Goal: Transaction & Acquisition: Book appointment/travel/reservation

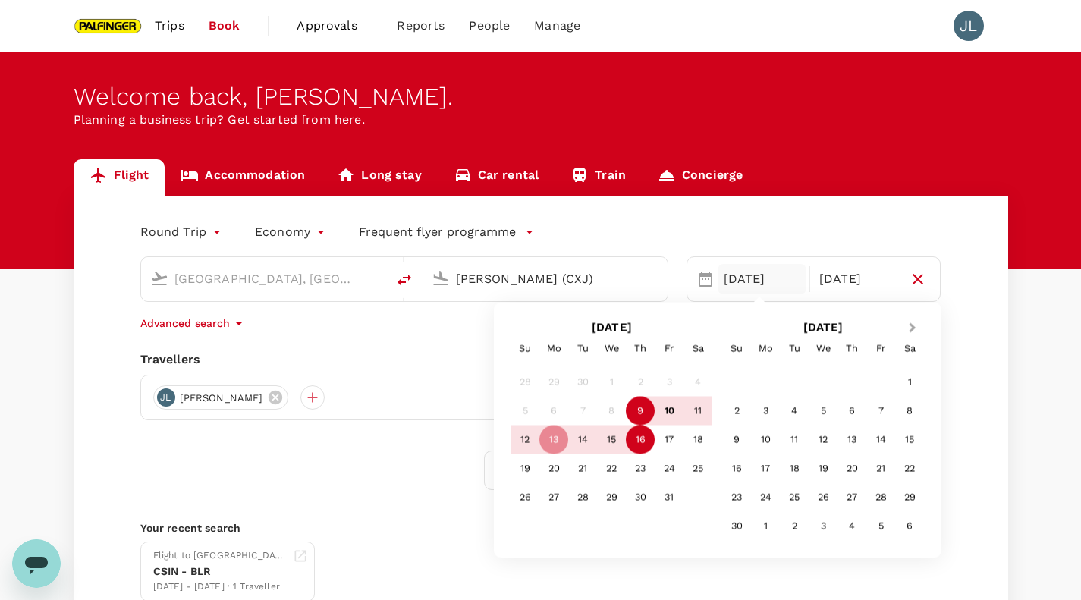
click at [913, 332] on button "Next Month" at bounding box center [914, 329] width 24 height 24
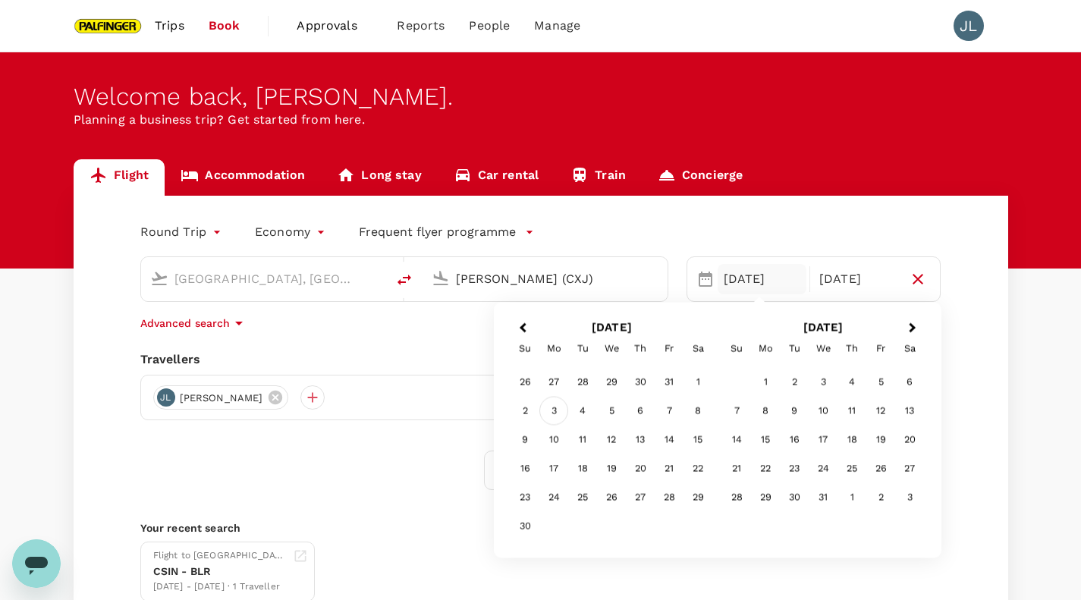
click at [552, 415] on div "3" at bounding box center [553, 411] width 29 height 29
click at [529, 409] on div "2" at bounding box center [524, 411] width 29 height 29
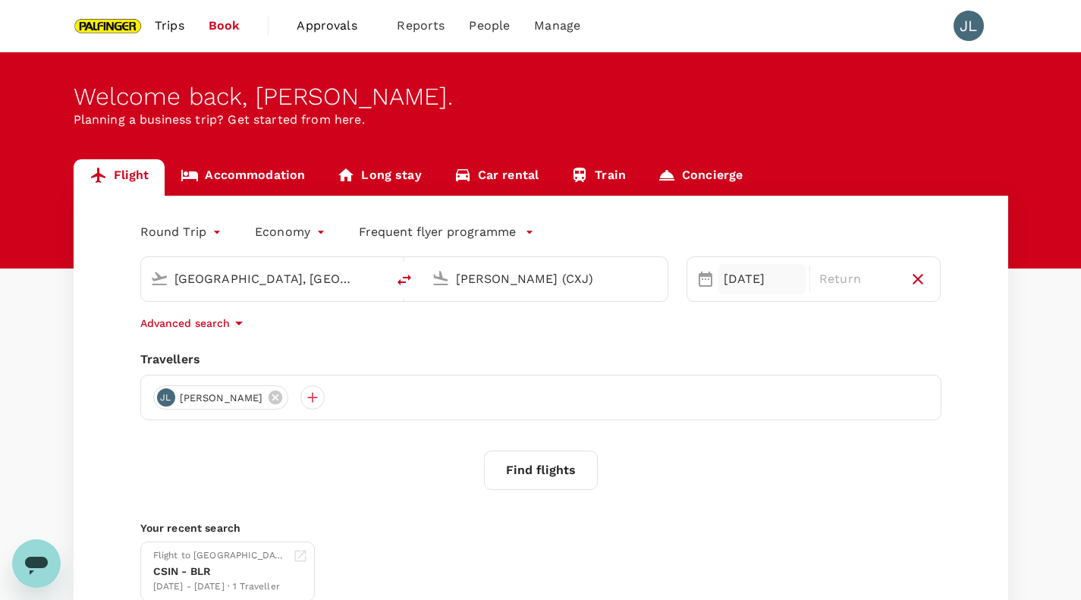
click at [742, 265] on div "[DATE]" at bounding box center [761, 279] width 89 height 30
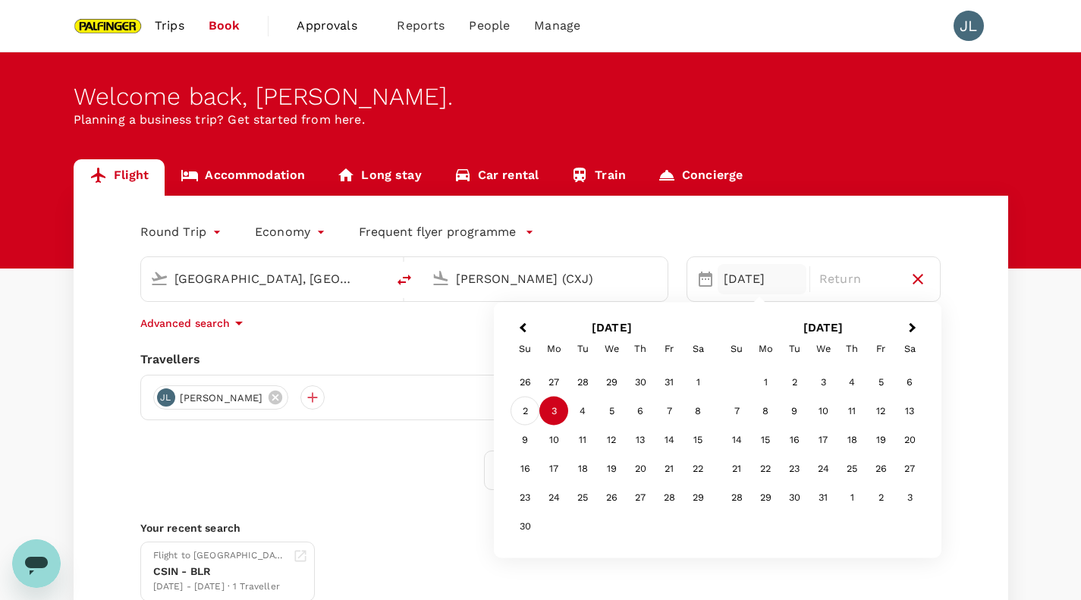
click at [527, 412] on div "2" at bounding box center [524, 411] width 29 height 29
click at [635, 409] on div "6" at bounding box center [640, 411] width 29 height 29
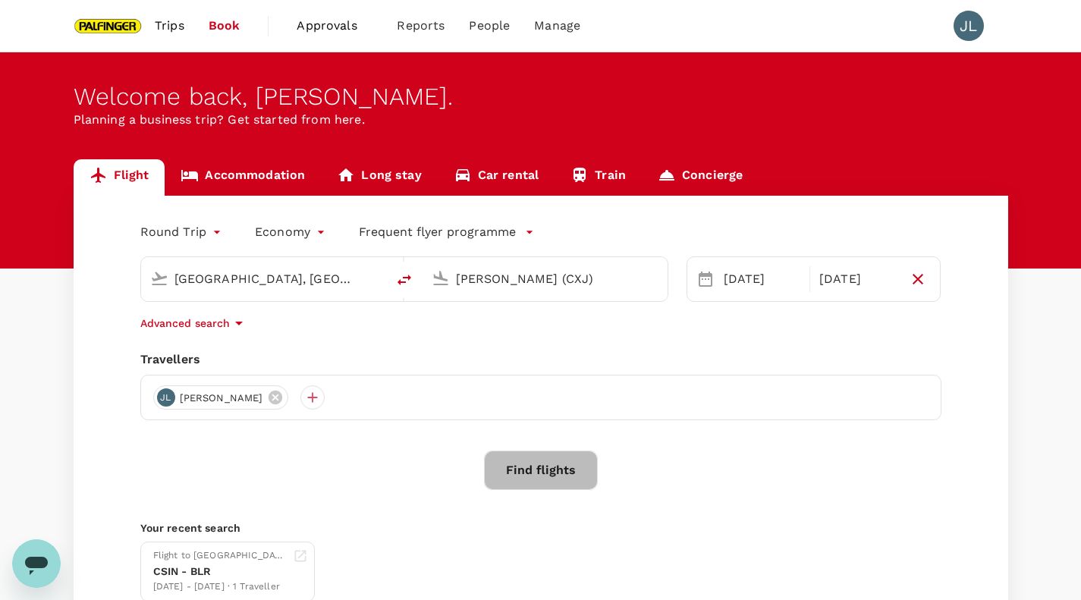
click at [541, 484] on button "Find flights" at bounding box center [541, 469] width 114 height 39
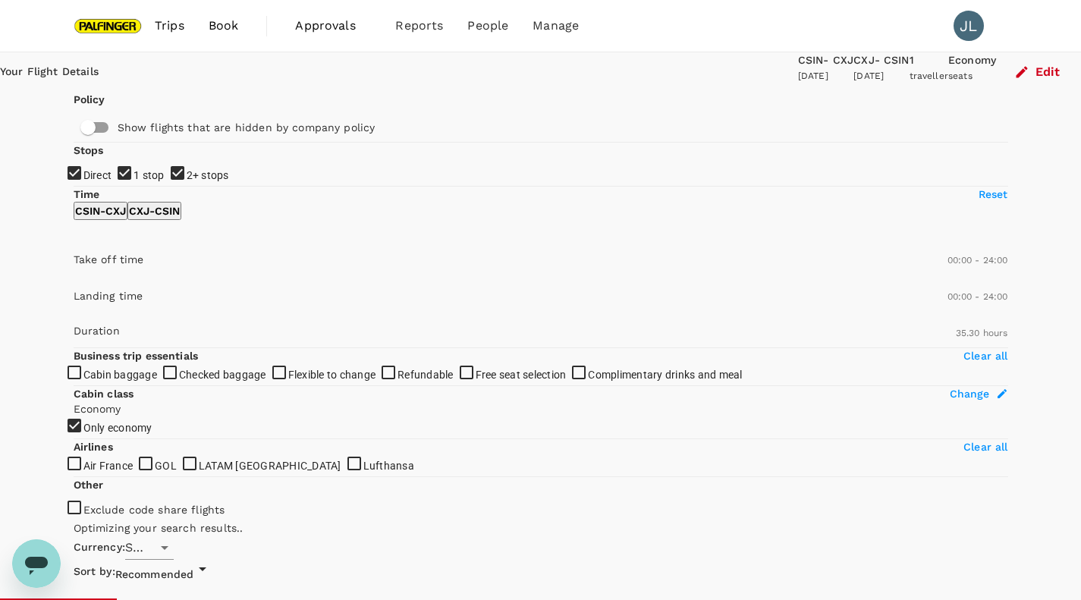
click at [133, 181] on span "1 stop" at bounding box center [148, 175] width 31 height 12
click at [105, 274] on input "1 stop" at bounding box center [540, 300] width 1081 height 600
click at [133, 181] on span "1 stop" at bounding box center [148, 175] width 31 height 12
click at [105, 274] on input "1 stop" at bounding box center [540, 300] width 1081 height 600
checkbox input "true"
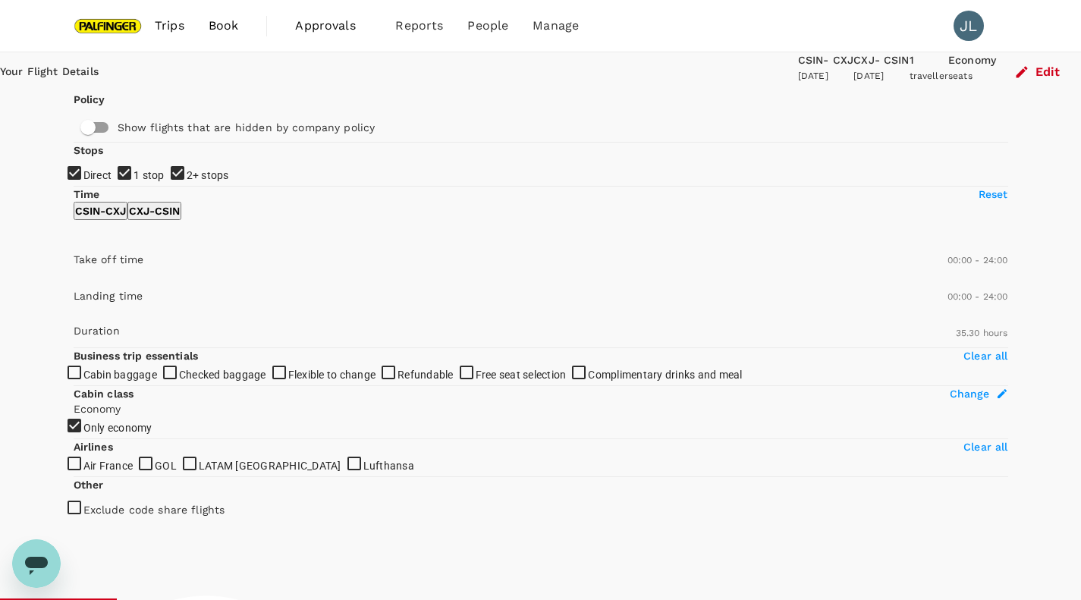
click at [187, 181] on span "2+ stops" at bounding box center [208, 175] width 42 height 12
click at [108, 308] on input "2+ stops" at bounding box center [540, 300] width 1081 height 600
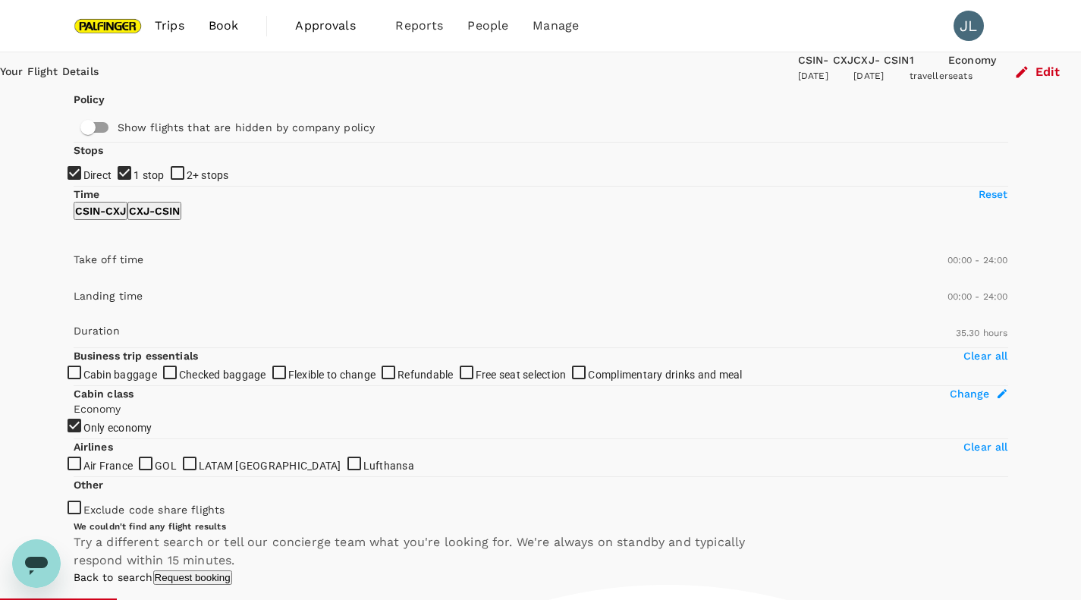
click at [187, 184] on span "2+ stops" at bounding box center [208, 175] width 42 height 18
click at [116, 298] on input "2+ stops" at bounding box center [540, 300] width 1081 height 600
checkbox input "true"
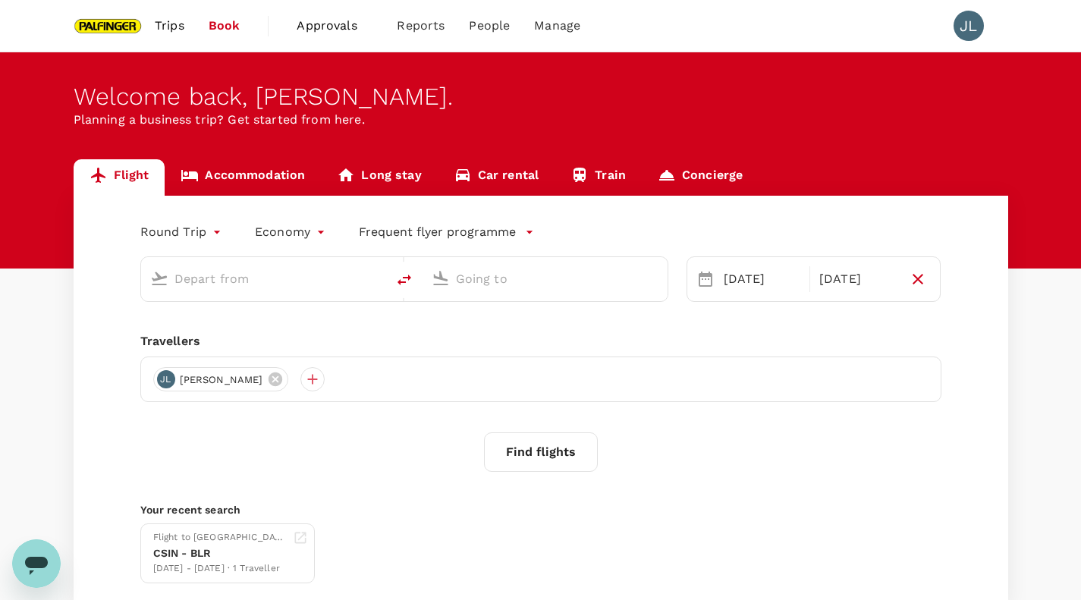
type input "[GEOGRAPHIC_DATA], [GEOGRAPHIC_DATA] (any)"
type input "[PERSON_NAME] (CXJ)"
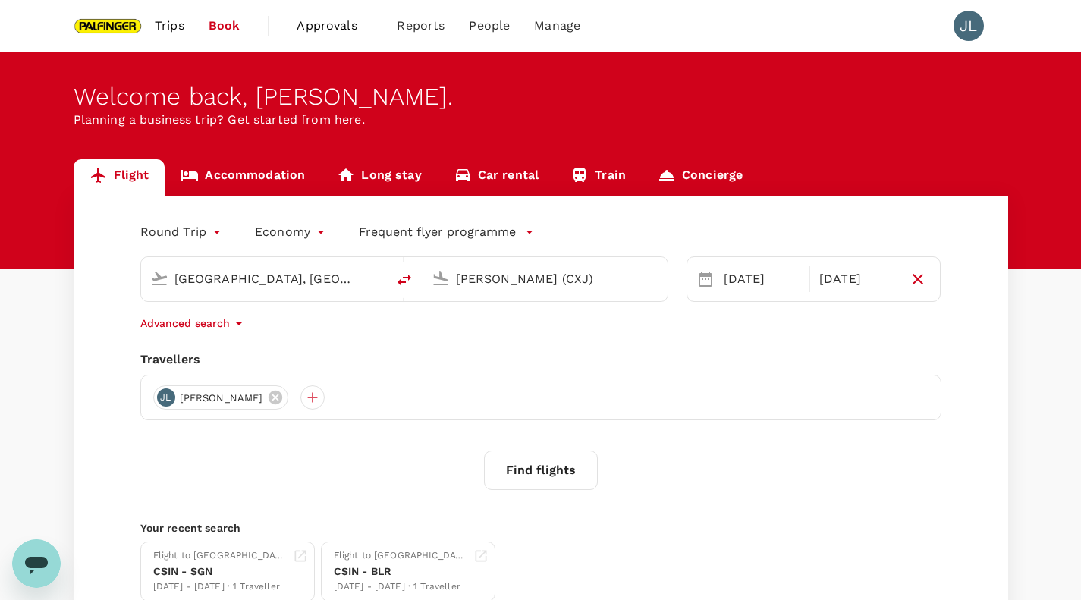
click at [268, 275] on input "[GEOGRAPHIC_DATA], [GEOGRAPHIC_DATA] (any)" at bounding box center [264, 279] width 180 height 24
type input "s"
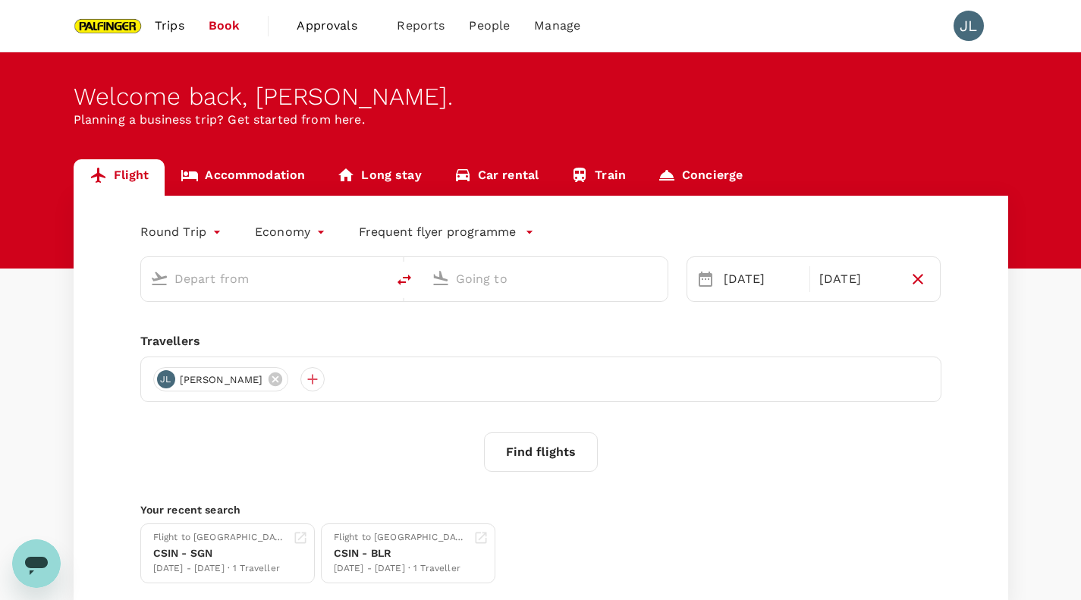
type input "[GEOGRAPHIC_DATA], [GEOGRAPHIC_DATA] (any)"
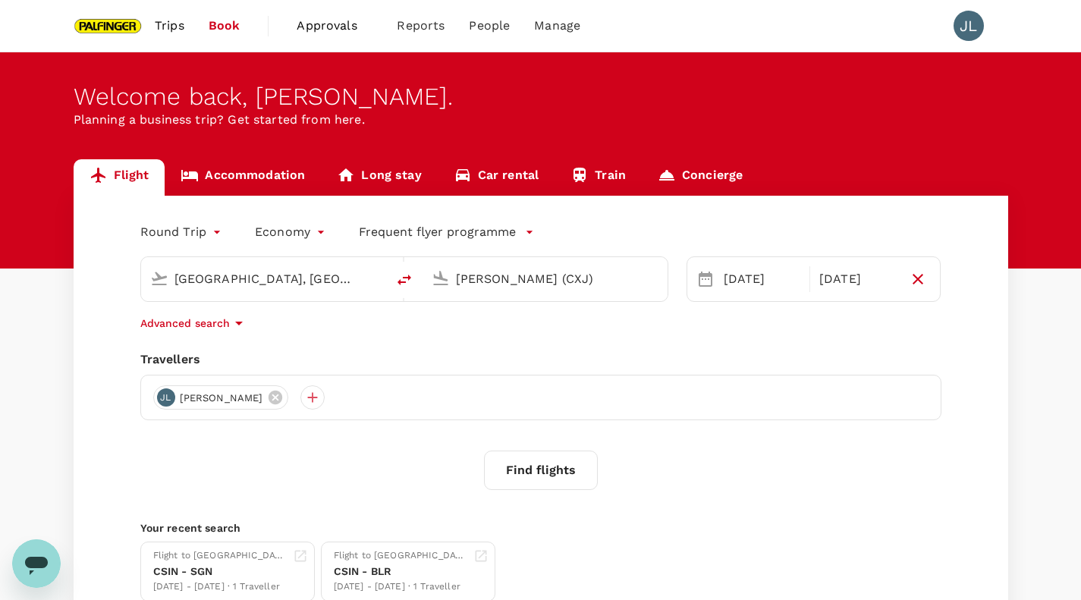
click at [564, 296] on div "[PERSON_NAME] (CXJ)" at bounding box center [544, 279] width 245 height 44
click at [565, 285] on input "[PERSON_NAME] (CXJ)" at bounding box center [546, 279] width 180 height 24
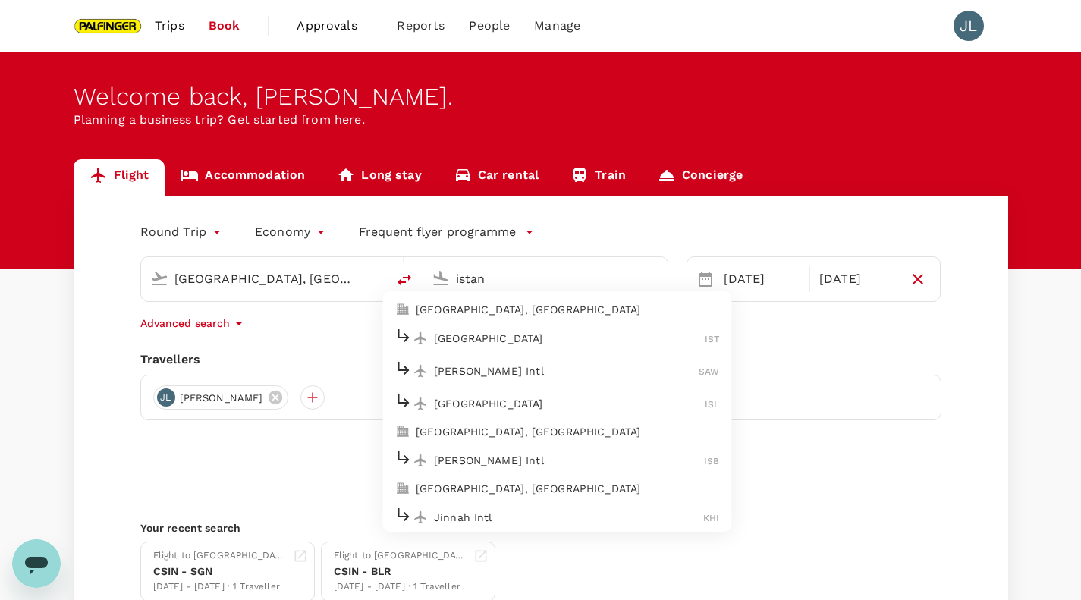
click at [538, 334] on p "[GEOGRAPHIC_DATA]" at bounding box center [569, 338] width 271 height 15
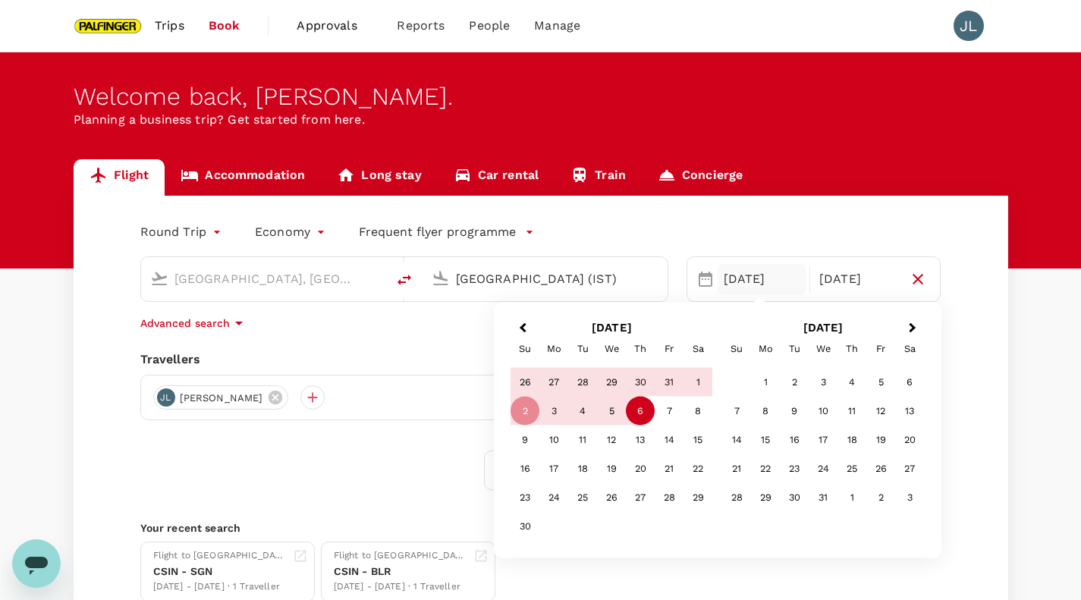
type input "[GEOGRAPHIC_DATA] (IST)"
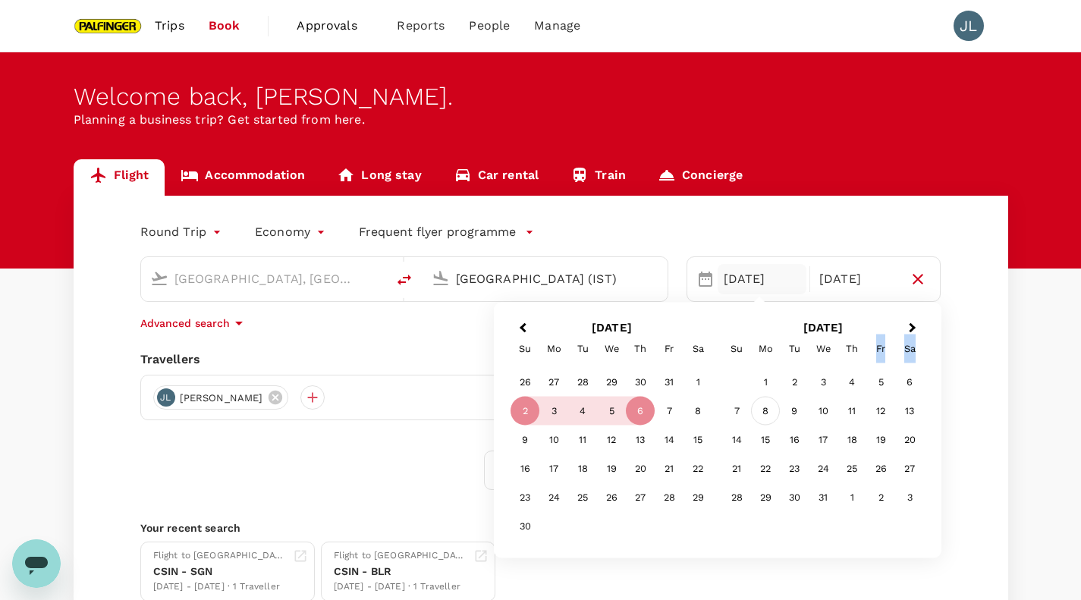
drag, startPoint x: 855, startPoint y: 339, endPoint x: 754, endPoint y: 397, distance: 117.2
click at [754, 397] on div "[DATE] Su Mo Tu We Th Fr Sa 1 2 3 4 5 6 7 8 9 10 11 12 13 14 15 16 17 18 19 20 …" at bounding box center [823, 430] width 212 height 231
click at [699, 387] on div "1" at bounding box center [697, 382] width 29 height 29
click at [635, 411] on div "6" at bounding box center [640, 411] width 29 height 29
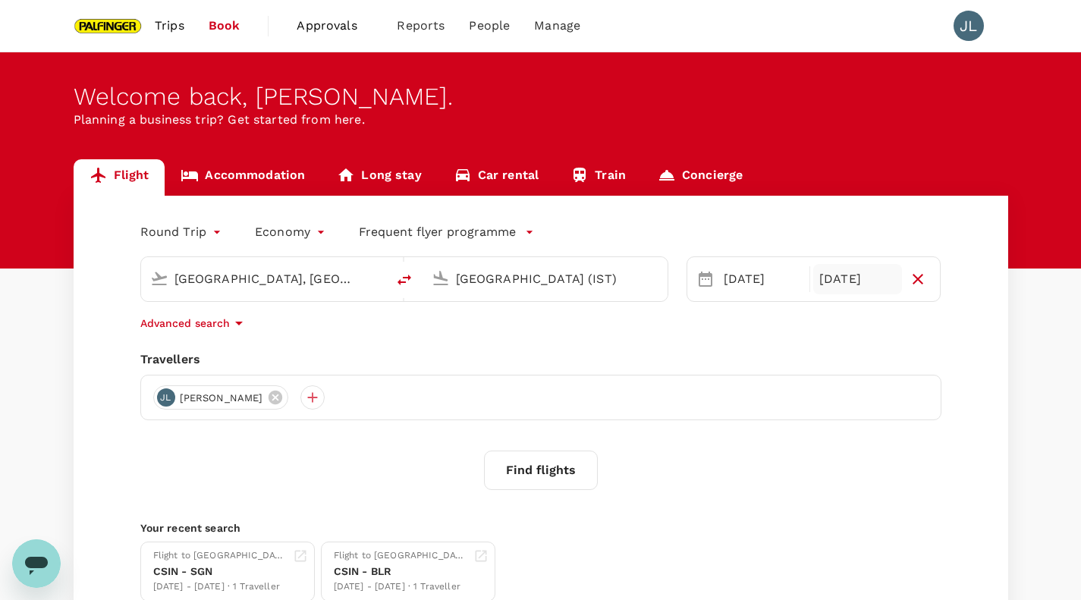
click at [863, 285] on div "[DATE]" at bounding box center [857, 279] width 89 height 30
click at [400, 424] on div "Round Trip roundtrip Economy economy Frequent flyer programme [GEOGRAPHIC_DATA]…" at bounding box center [541, 411] width 934 height 430
click at [570, 457] on button "Find flights" at bounding box center [541, 469] width 114 height 39
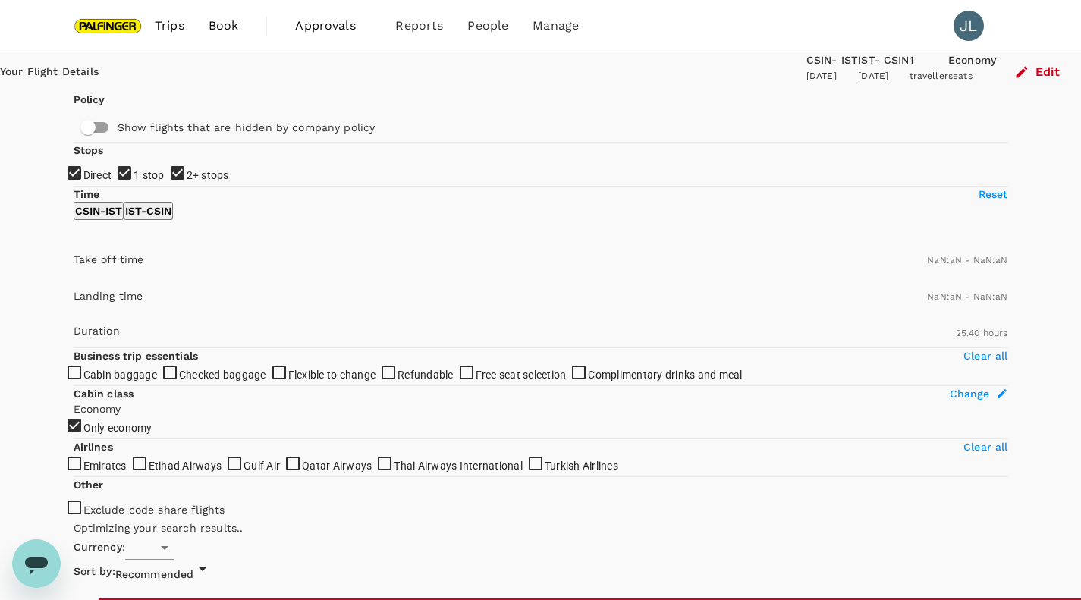
type input "SGD"
type input "1440"
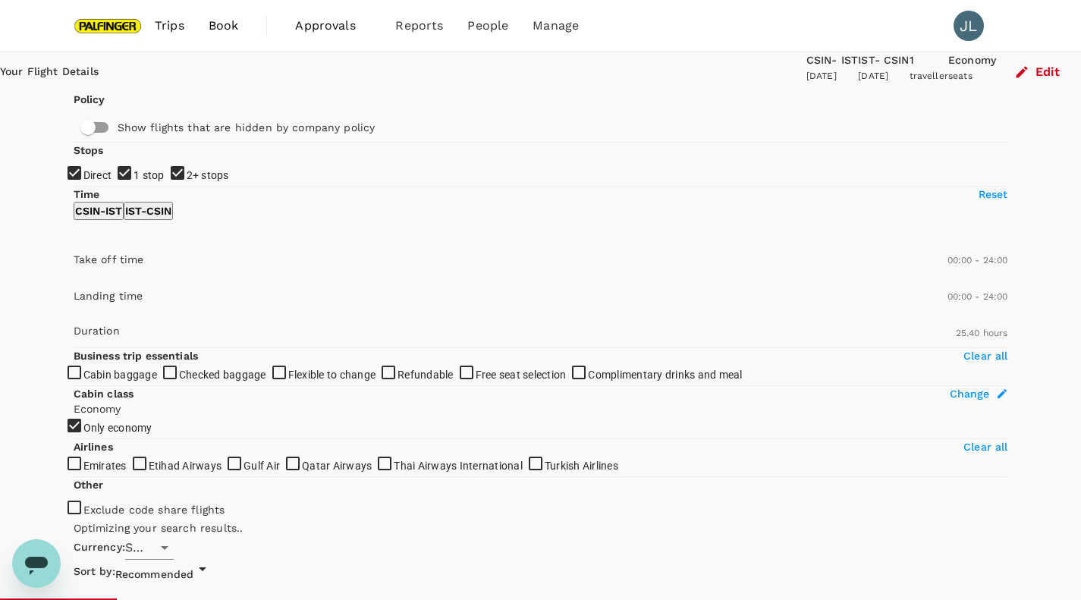
click at [80, 270] on input "1 stop" at bounding box center [540, 300] width 1081 height 600
click at [82, 287] on input "1 stop" at bounding box center [540, 300] width 1081 height 600
click at [80, 262] on input "1 stop" at bounding box center [540, 300] width 1081 height 600
checkbox input "false"
click at [81, 301] on input "2+ stops" at bounding box center [540, 300] width 1081 height 600
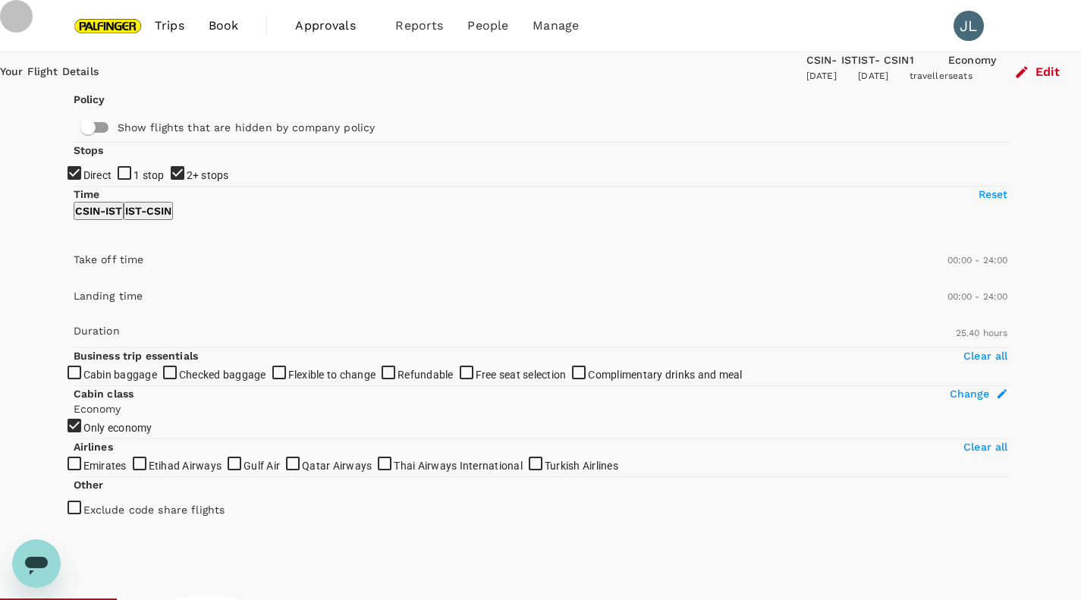
checkbox input "false"
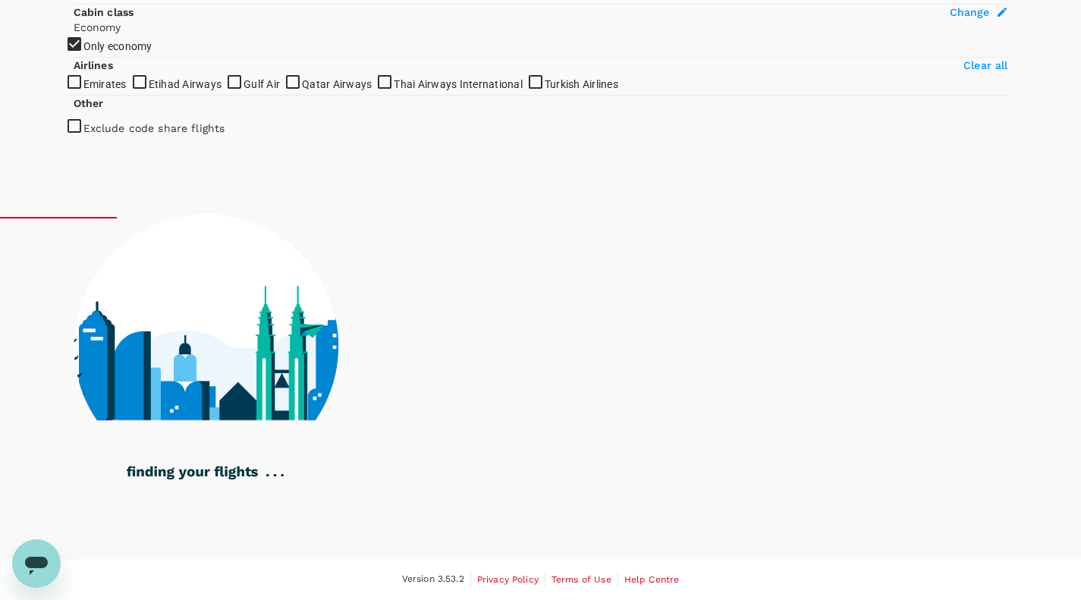
scroll to position [638, 0]
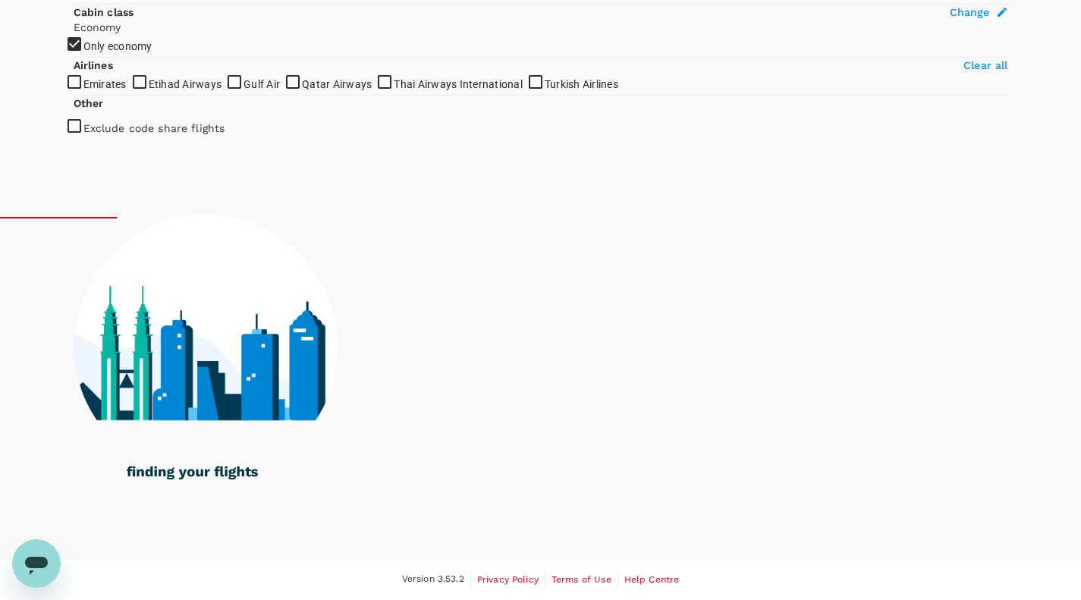
checkbox input "true"
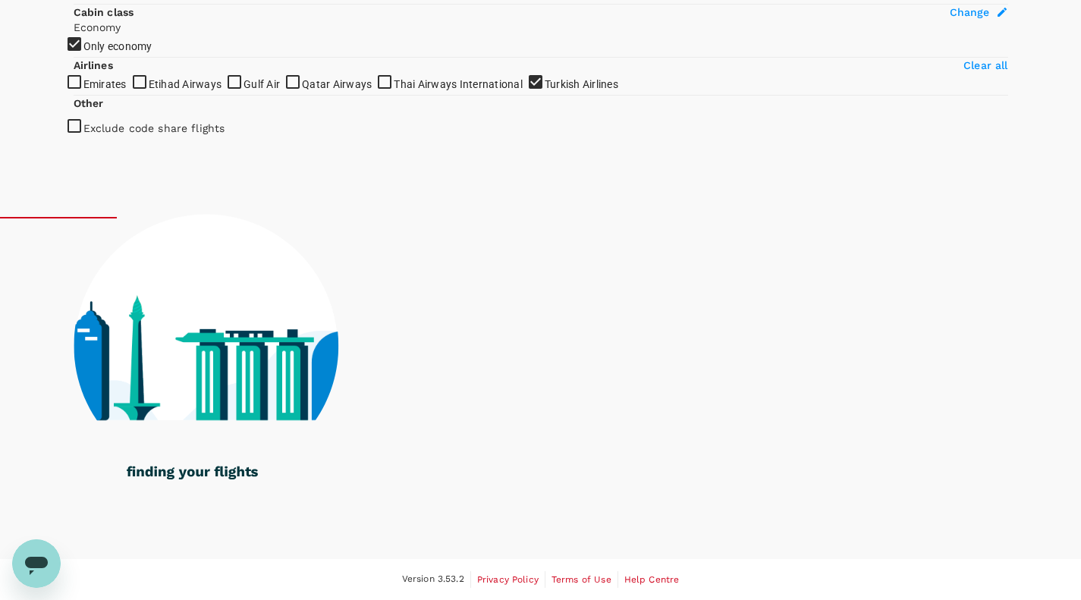
scroll to position [573, 0]
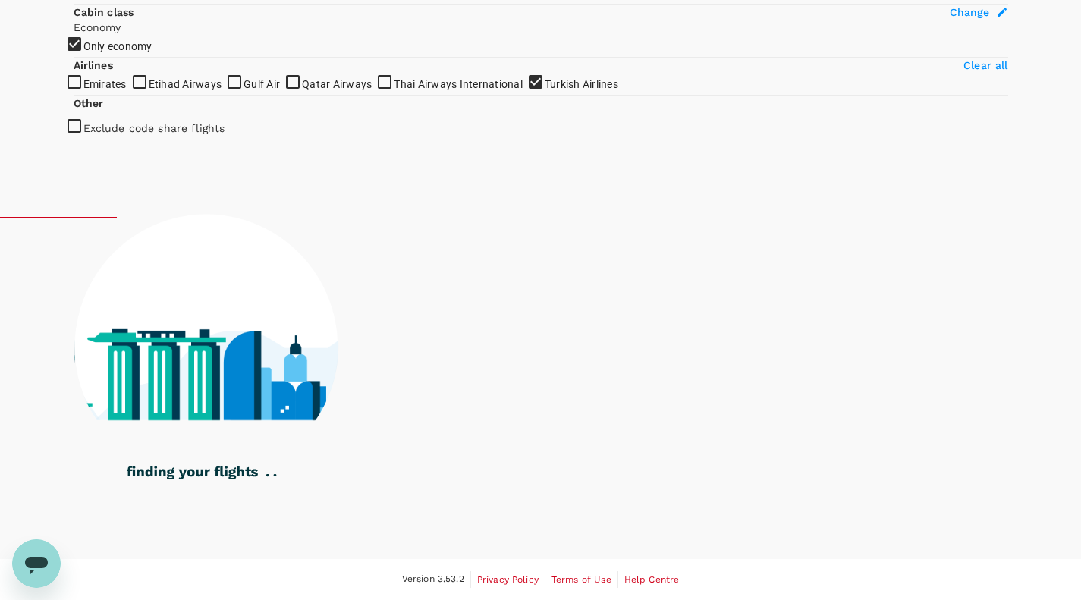
click at [83, 57] on label "Only economy" at bounding box center [108, 46] width 87 height 22
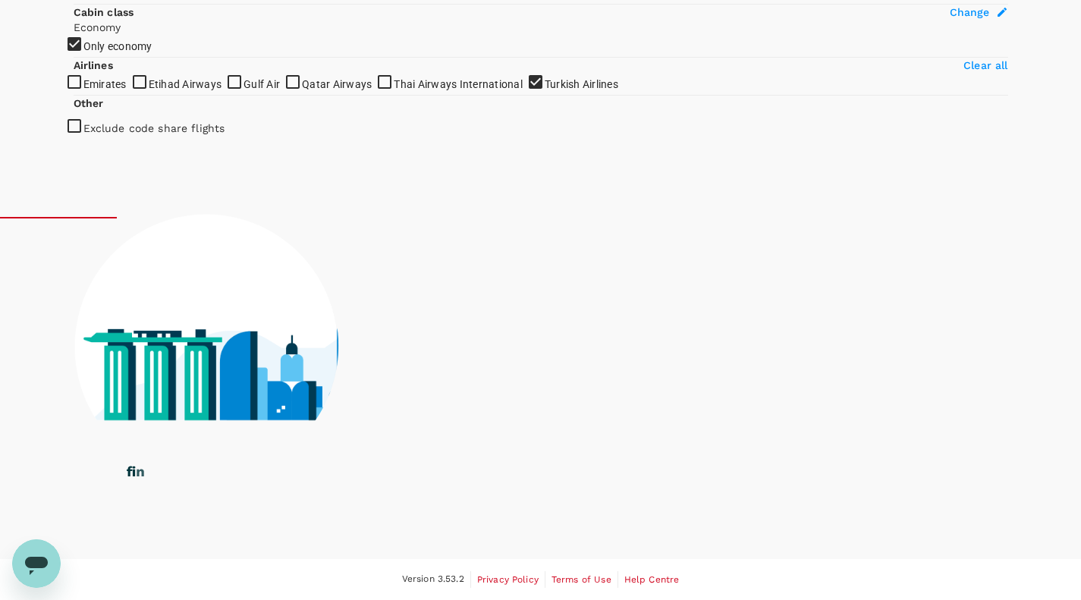
click at [996, 18] on icon at bounding box center [1002, 12] width 12 height 12
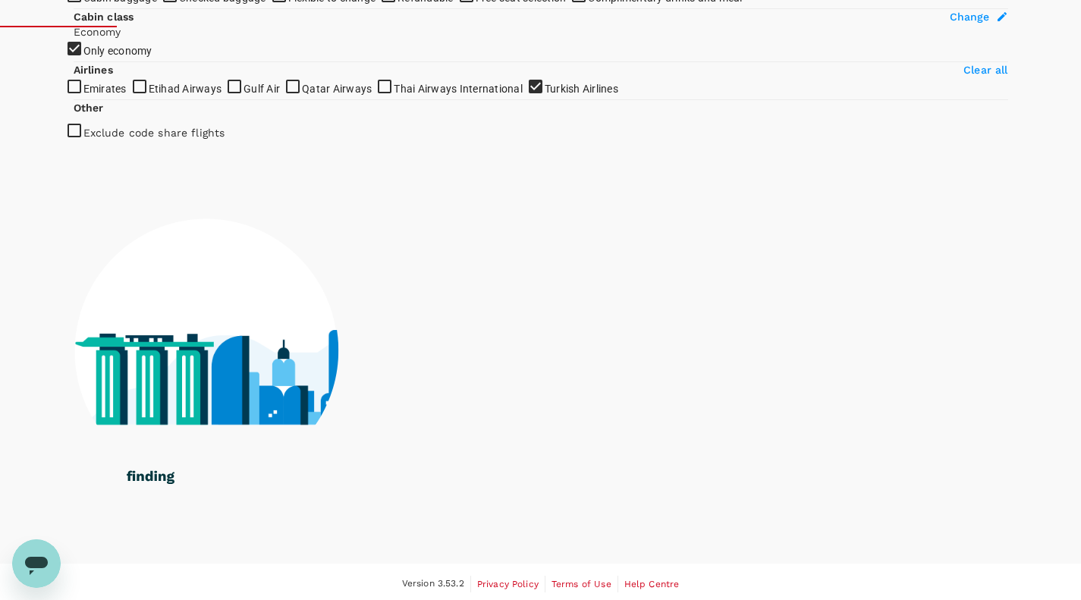
type input "[GEOGRAPHIC_DATA], [GEOGRAPHIC_DATA] (any)"
type input "[GEOGRAPHIC_DATA] (IST)"
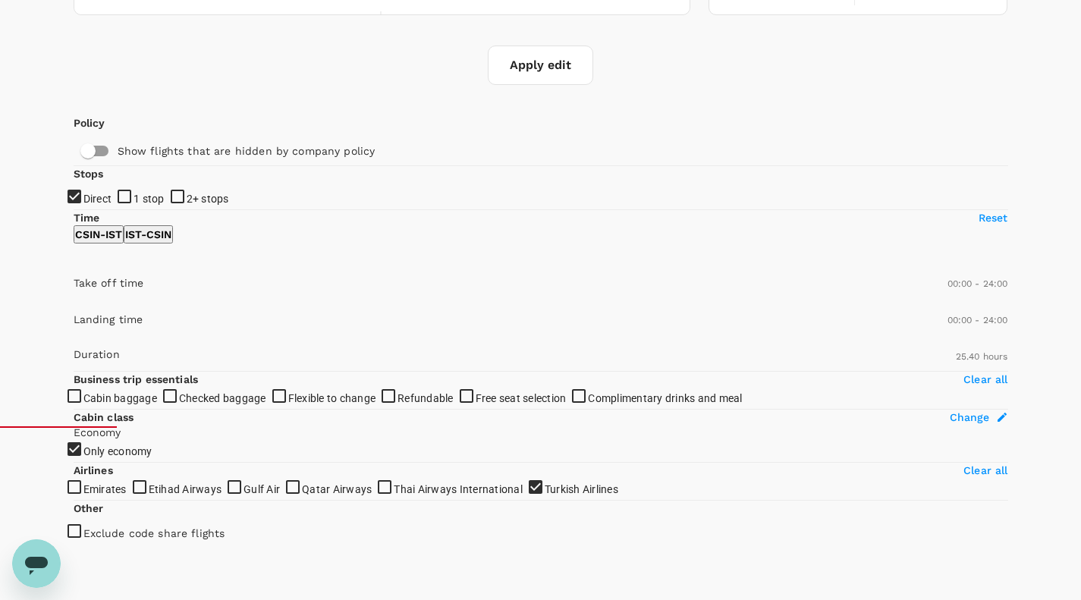
type input "[GEOGRAPHIC_DATA], [GEOGRAPHIC_DATA] (any)"
type input "[GEOGRAPHIC_DATA] (IST)"
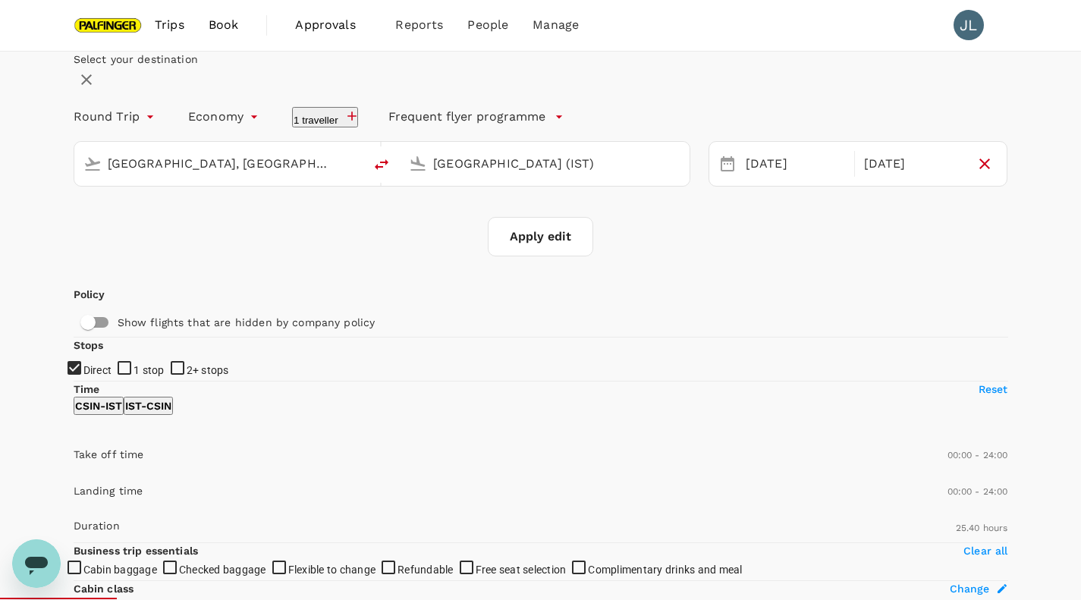
scroll to position [0, 0]
type input "1880"
checkbox input "false"
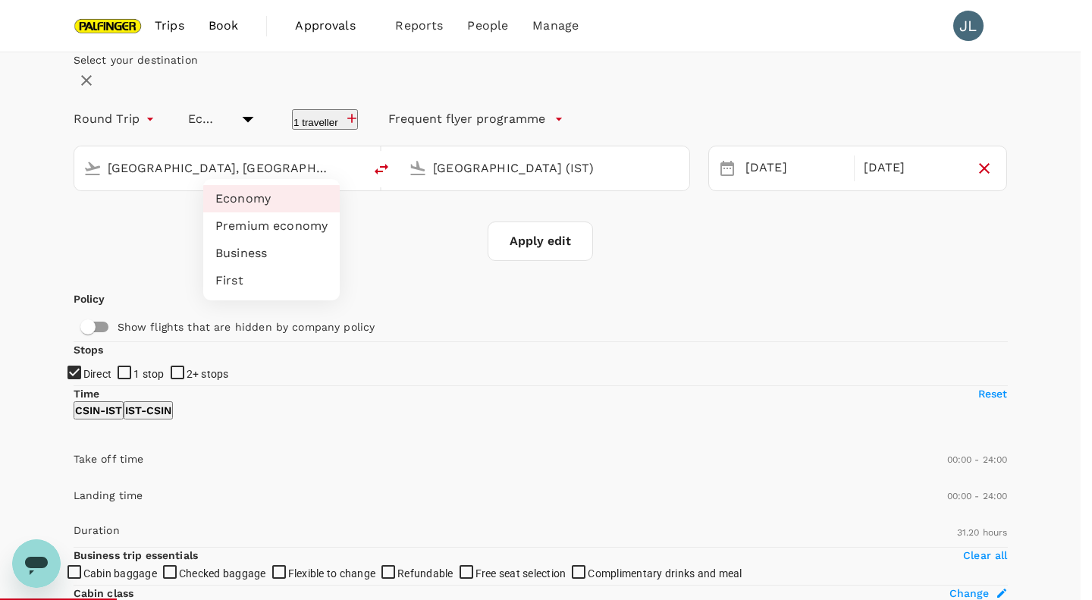
click at [283, 256] on li "Business" at bounding box center [271, 253] width 136 height 27
type input "business"
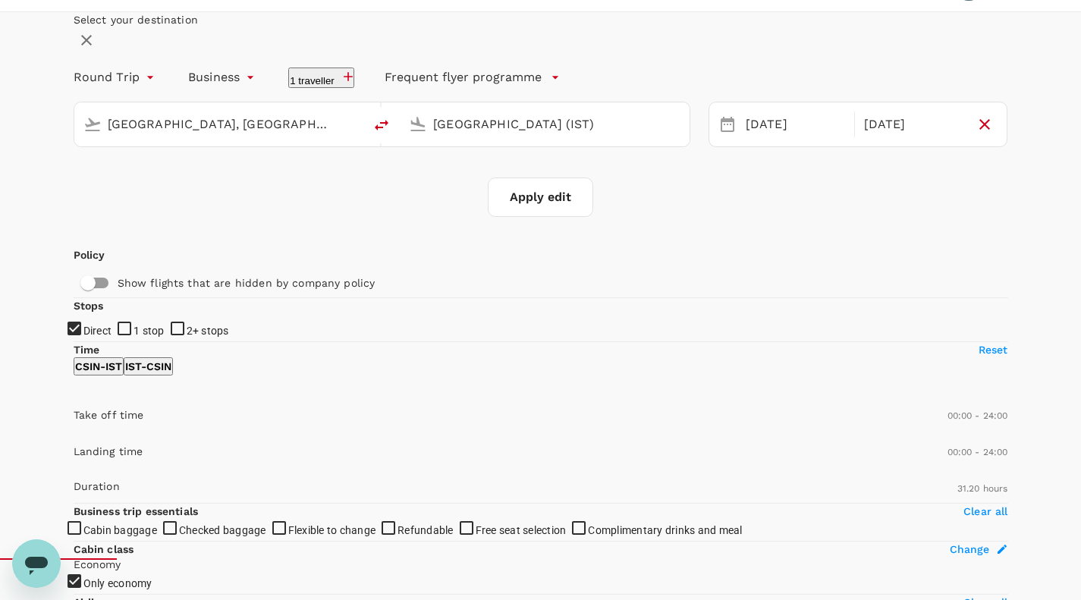
scroll to position [45, 0]
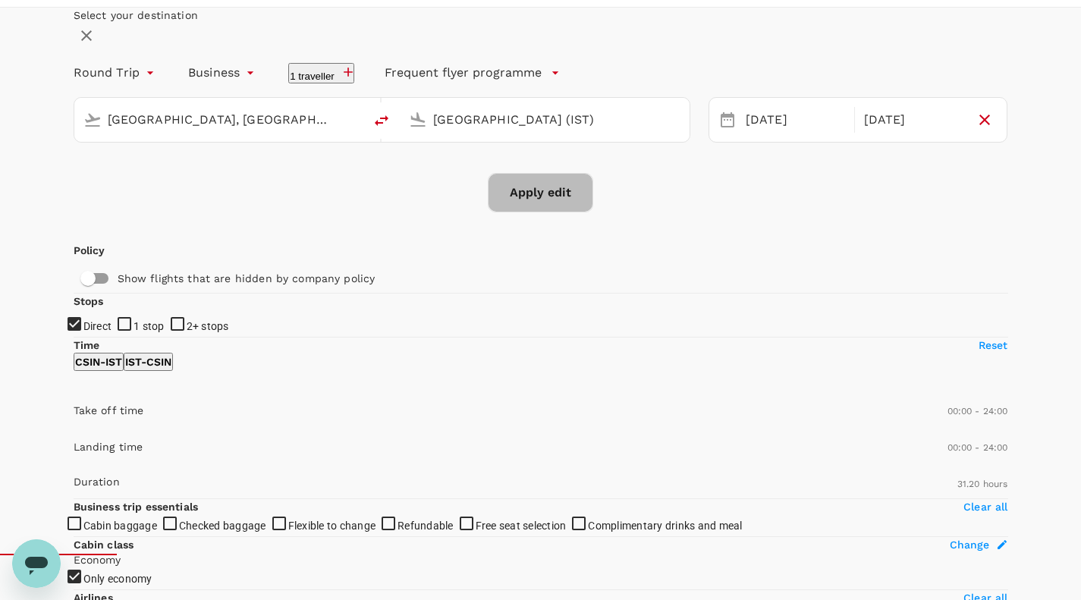
click at [540, 212] on button "Apply edit" at bounding box center [540, 192] width 105 height 39
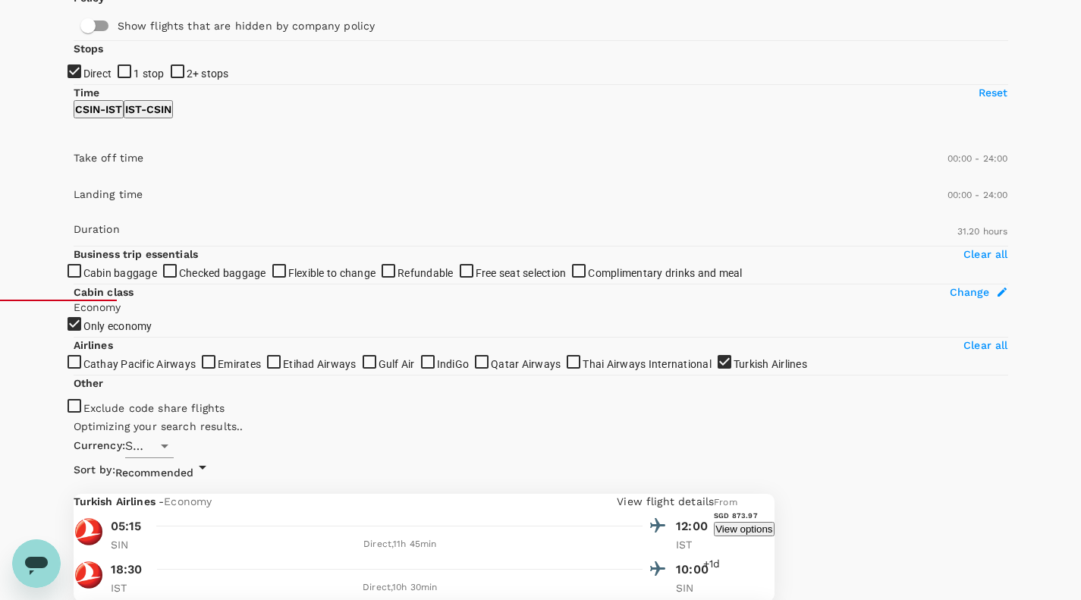
scroll to position [300, 0]
checkbox input "false"
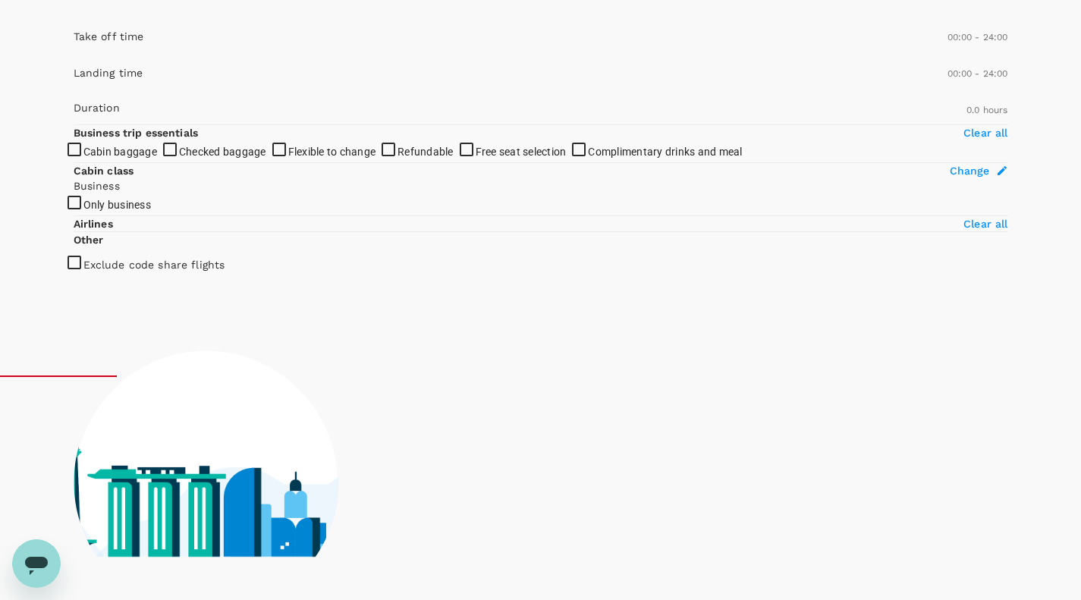
scroll to position [219, 0]
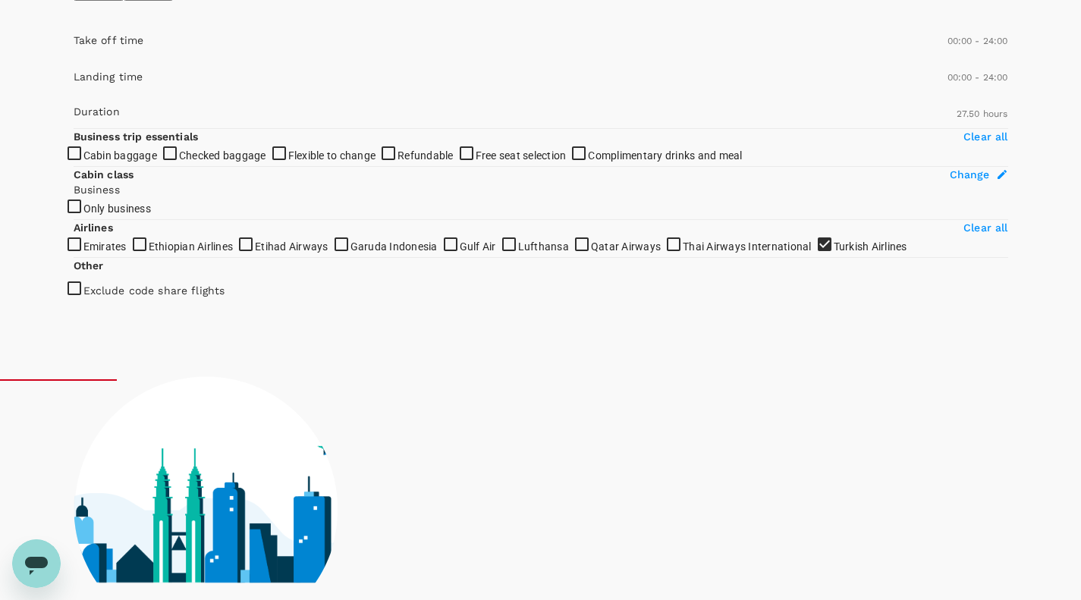
type input "1670"
checkbox input "true"
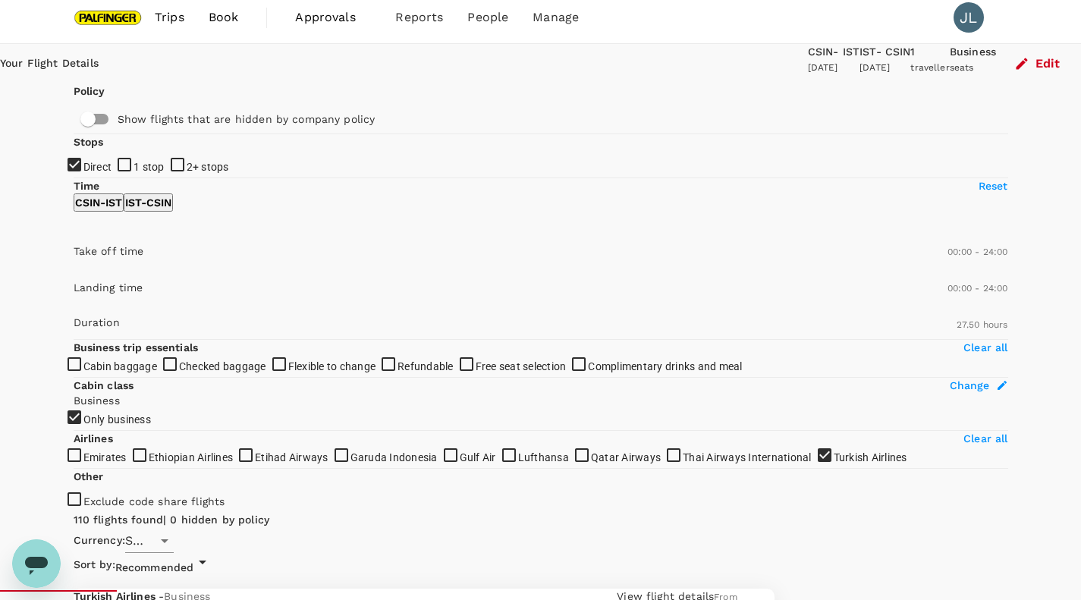
scroll to position [10, 0]
